Goal: Task Accomplishment & Management: Manage account settings

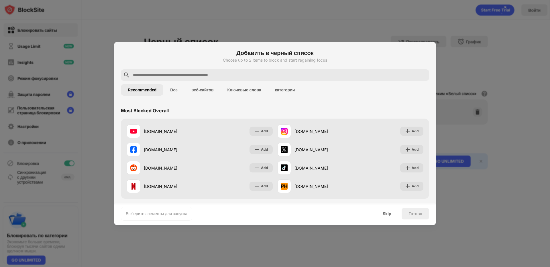
click at [192, 76] on input "text" at bounding box center [279, 75] width 294 height 7
paste input "**********"
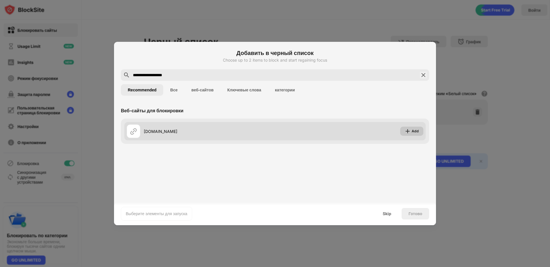
type input "**********"
click at [411, 129] on div "Add" at bounding box center [411, 131] width 23 height 9
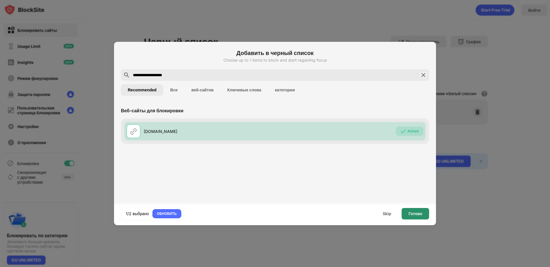
click at [410, 207] on div "1/2 выбрано ОБНОВИТЬ Skip Готово" at bounding box center [275, 213] width 322 height 23
click at [413, 212] on div "Готово" at bounding box center [415, 213] width 14 height 5
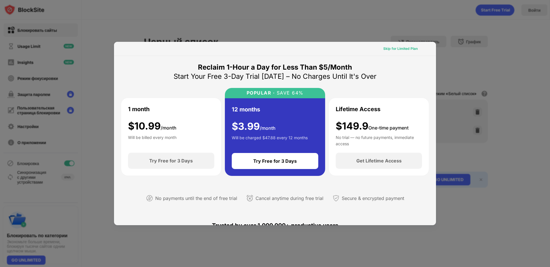
click at [402, 49] on div "Skip for Limited Plan" at bounding box center [400, 49] width 34 height 6
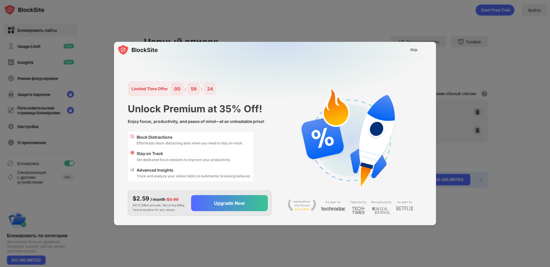
click at [425, 49] on img at bounding box center [278, 98] width 322 height 113
click at [409, 48] on div "Skip" at bounding box center [414, 49] width 17 height 9
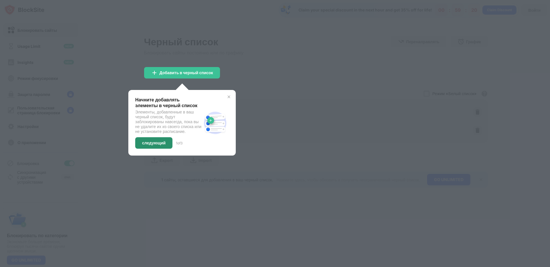
click at [172, 147] on div "следующий" at bounding box center [153, 142] width 37 height 11
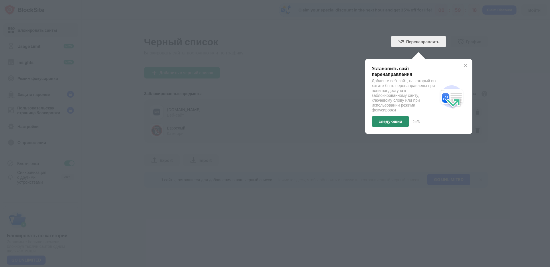
click at [387, 118] on div "следующий" at bounding box center [390, 121] width 37 height 11
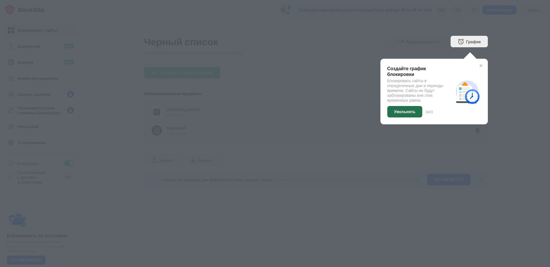
click at [396, 115] on div "Увольнять" at bounding box center [404, 111] width 35 height 11
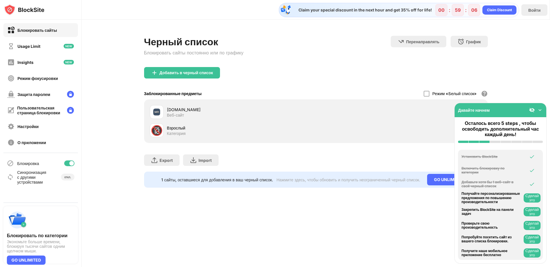
click at [541, 110] on img at bounding box center [540, 110] width 6 height 6
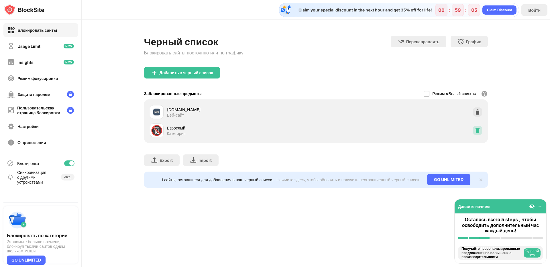
click at [480, 131] on img at bounding box center [478, 130] width 6 height 6
